Goal: Connect with others: Connect with others

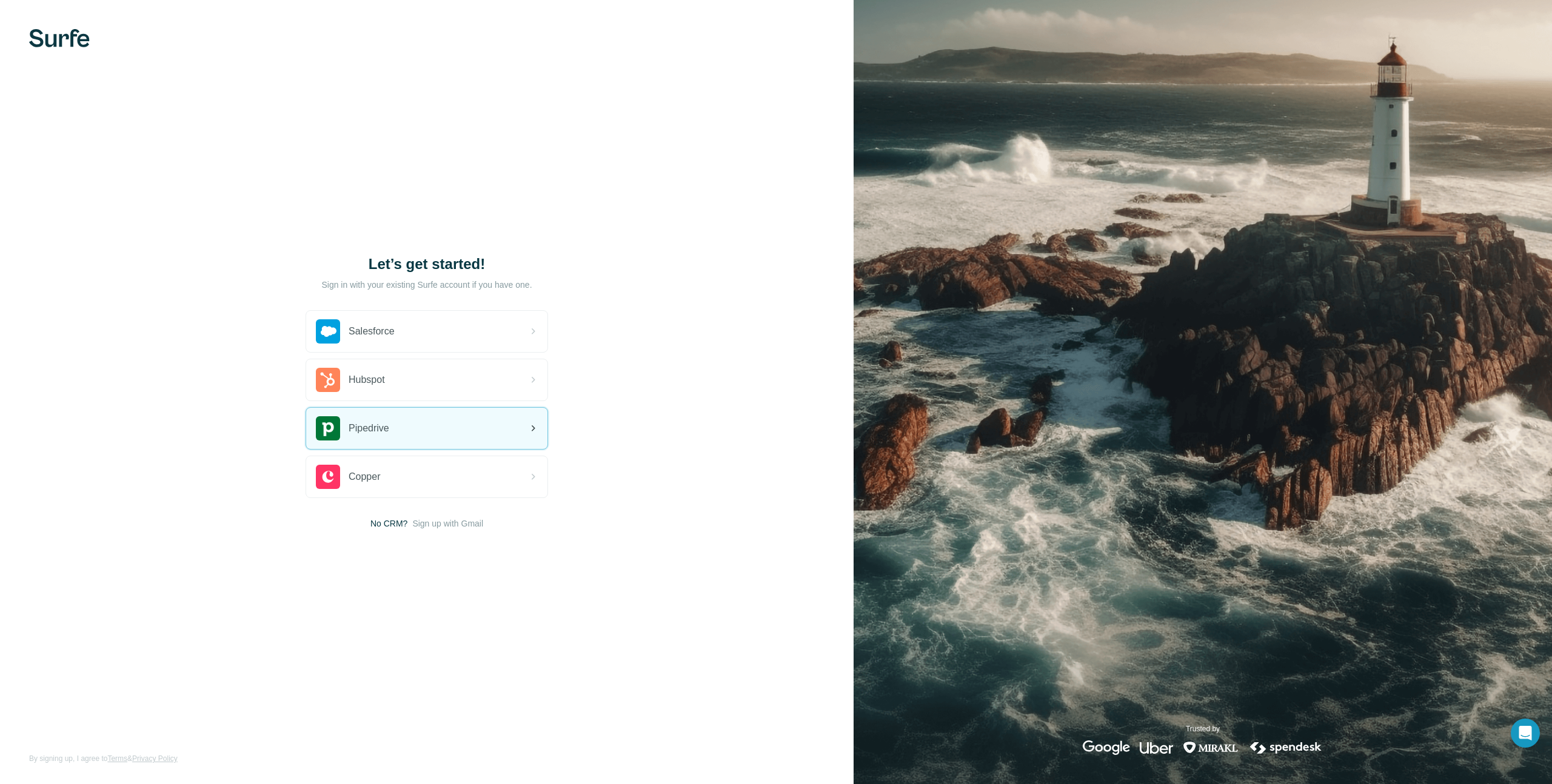
click at [401, 422] on div "Pipedrive" at bounding box center [427, 429] width 241 height 41
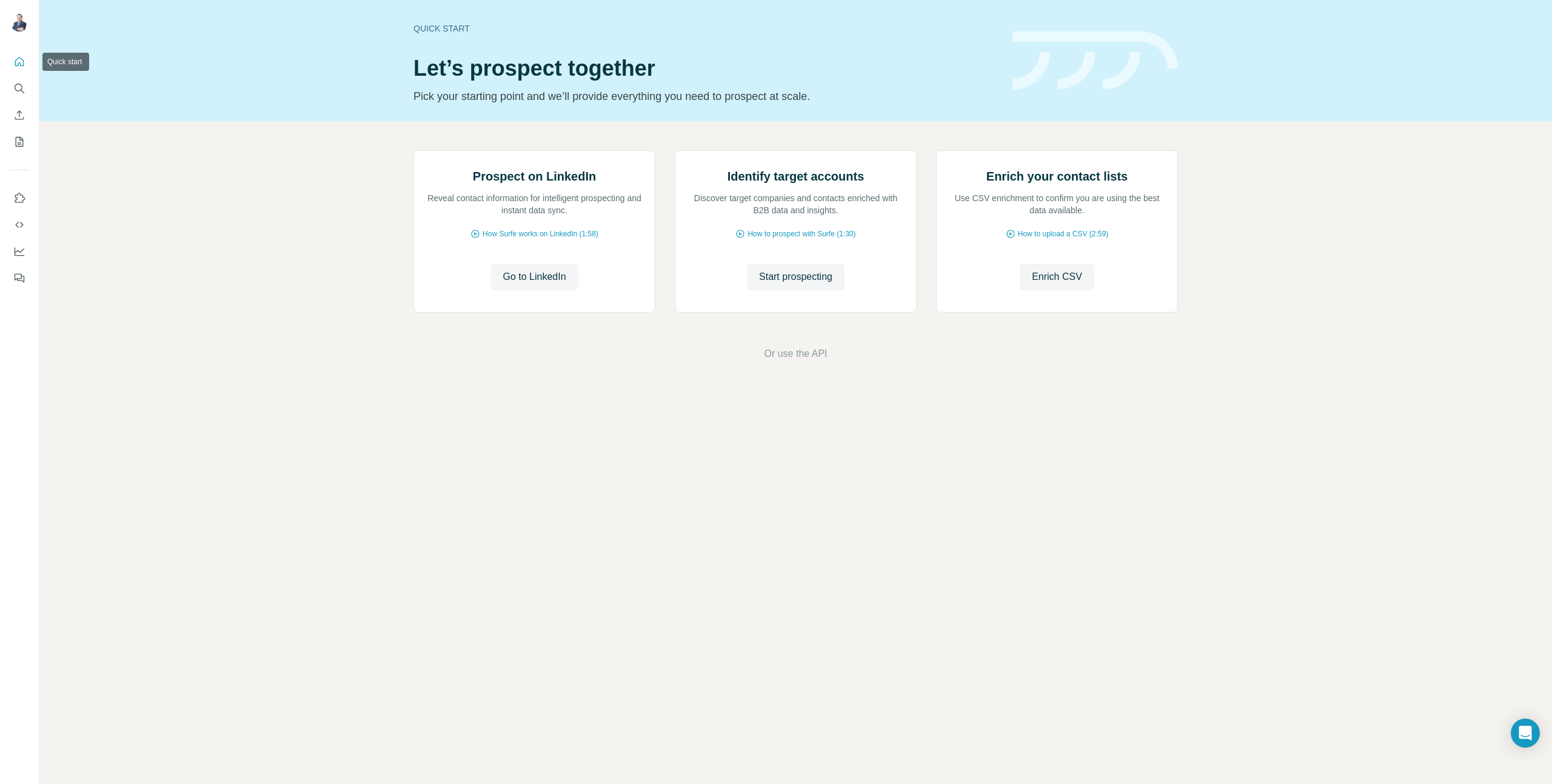
click at [13, 65] on icon "Quick start" at bounding box center [19, 61] width 12 height 12
